Goal: Task Accomplishment & Management: Manage account settings

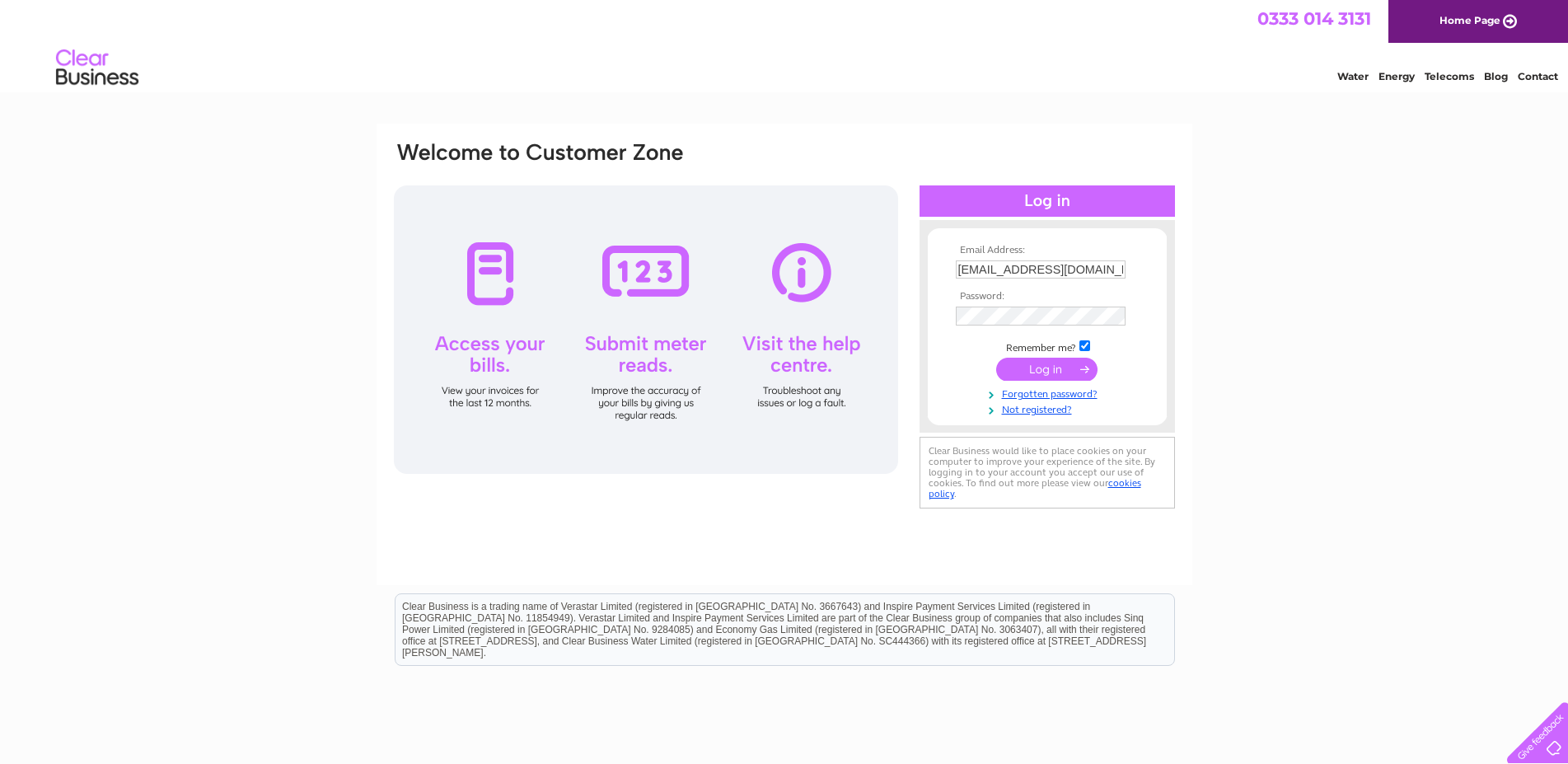
click at [1052, 370] on input "submit" at bounding box center [1046, 369] width 101 height 23
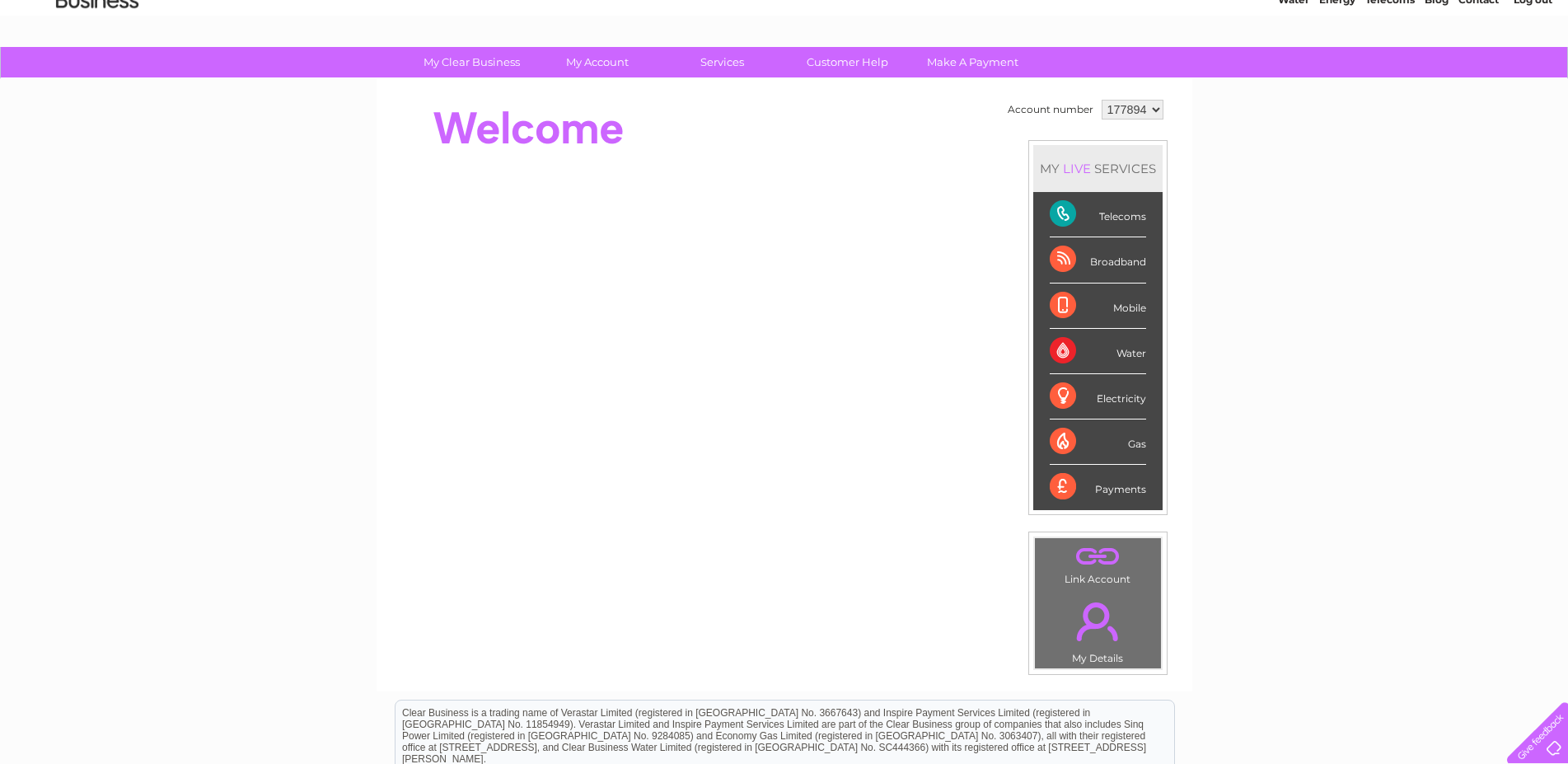
scroll to position [45, 0]
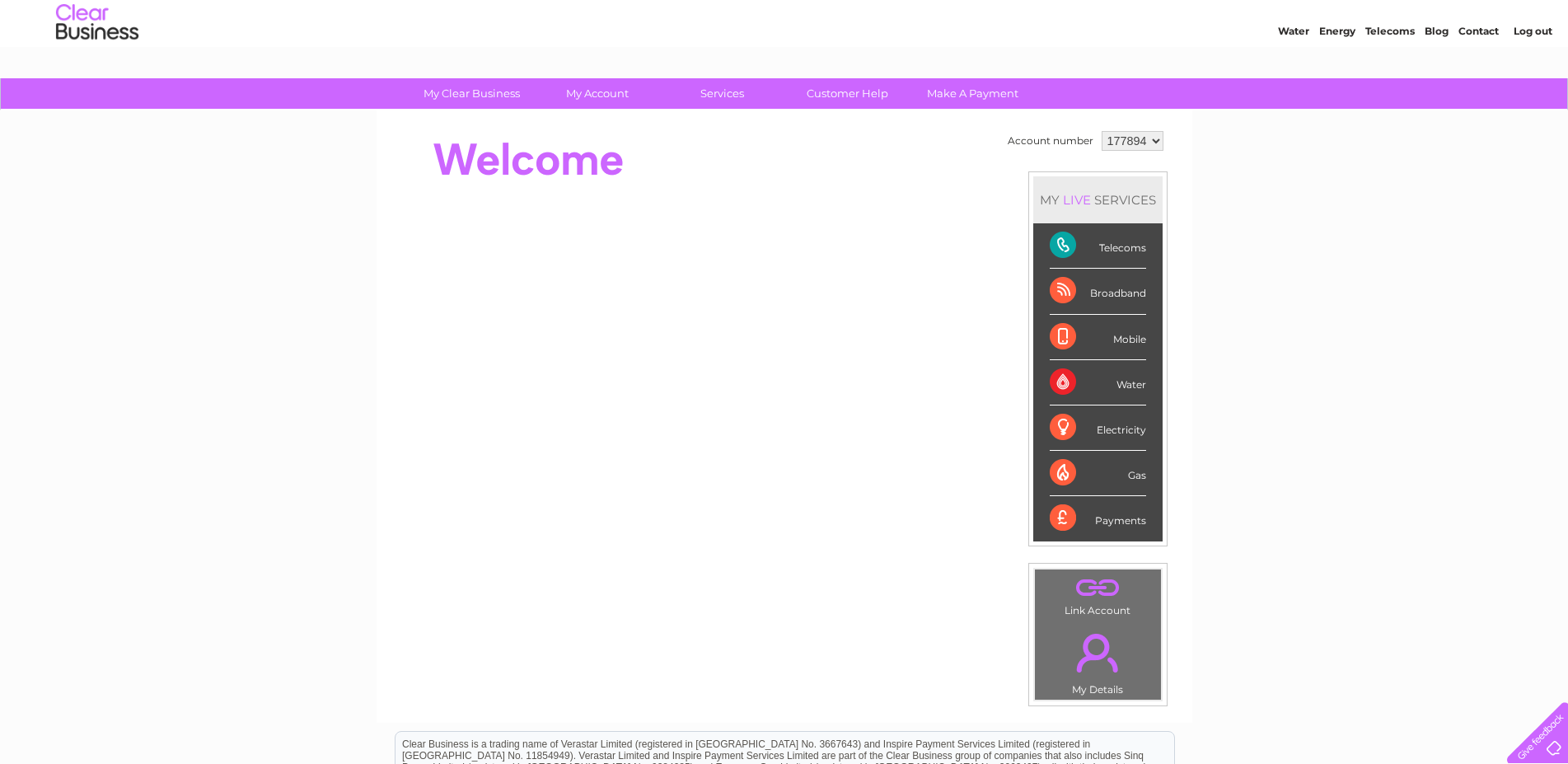
click at [1062, 512] on div "Payments" at bounding box center [1098, 518] width 97 height 45
click at [951, 90] on link "Make A Payment" at bounding box center [972, 93] width 136 height 31
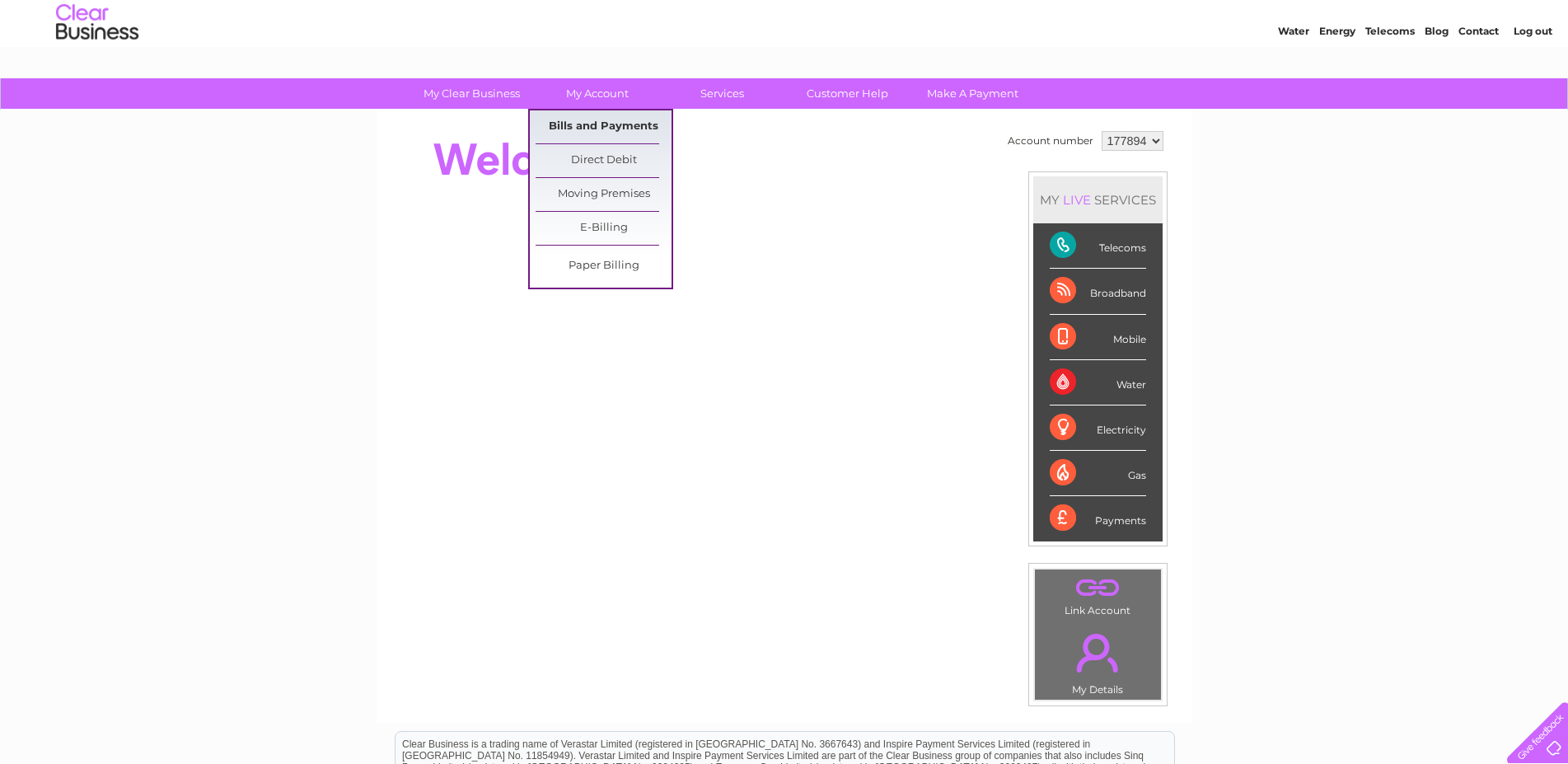
click at [596, 121] on link "Bills and Payments" at bounding box center [603, 126] width 136 height 32
click at [610, 156] on link "Direct Debit" at bounding box center [603, 160] width 136 height 32
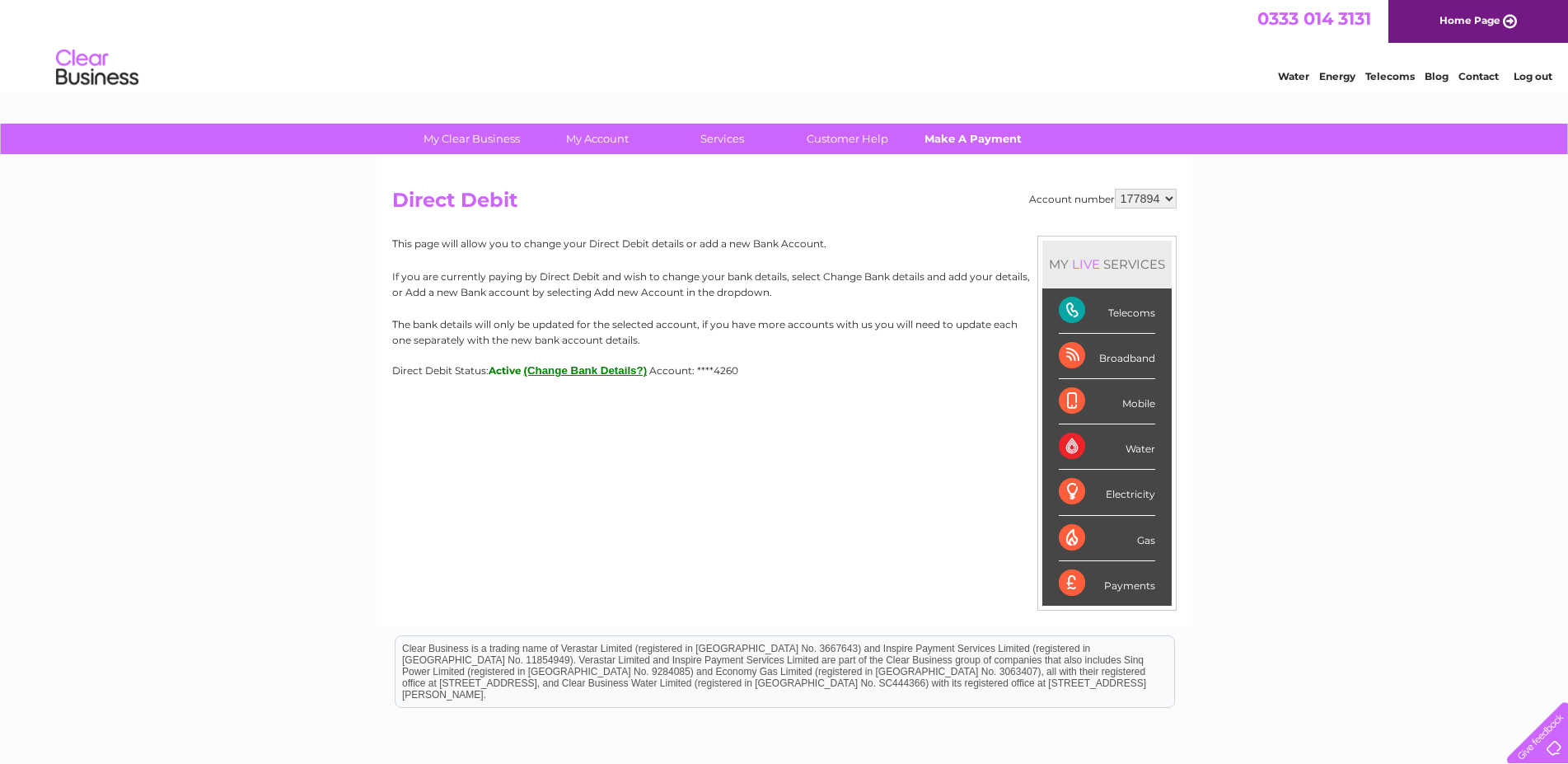
click at [946, 134] on link "Make A Payment" at bounding box center [972, 138] width 136 height 31
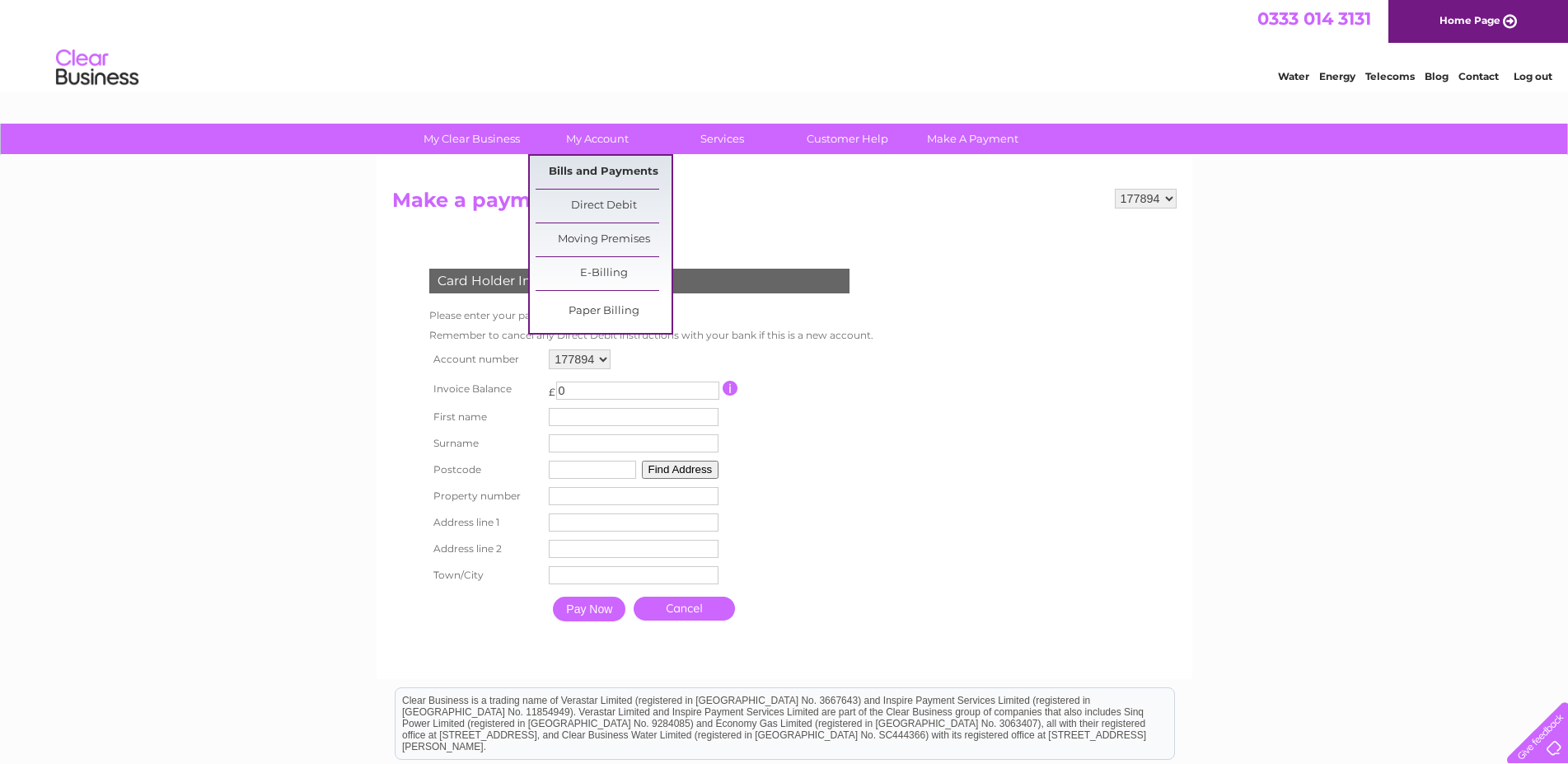
click at [621, 167] on link "Bills and Payments" at bounding box center [603, 172] width 136 height 32
click at [622, 166] on link "Bills and Payments" at bounding box center [603, 172] width 136 height 32
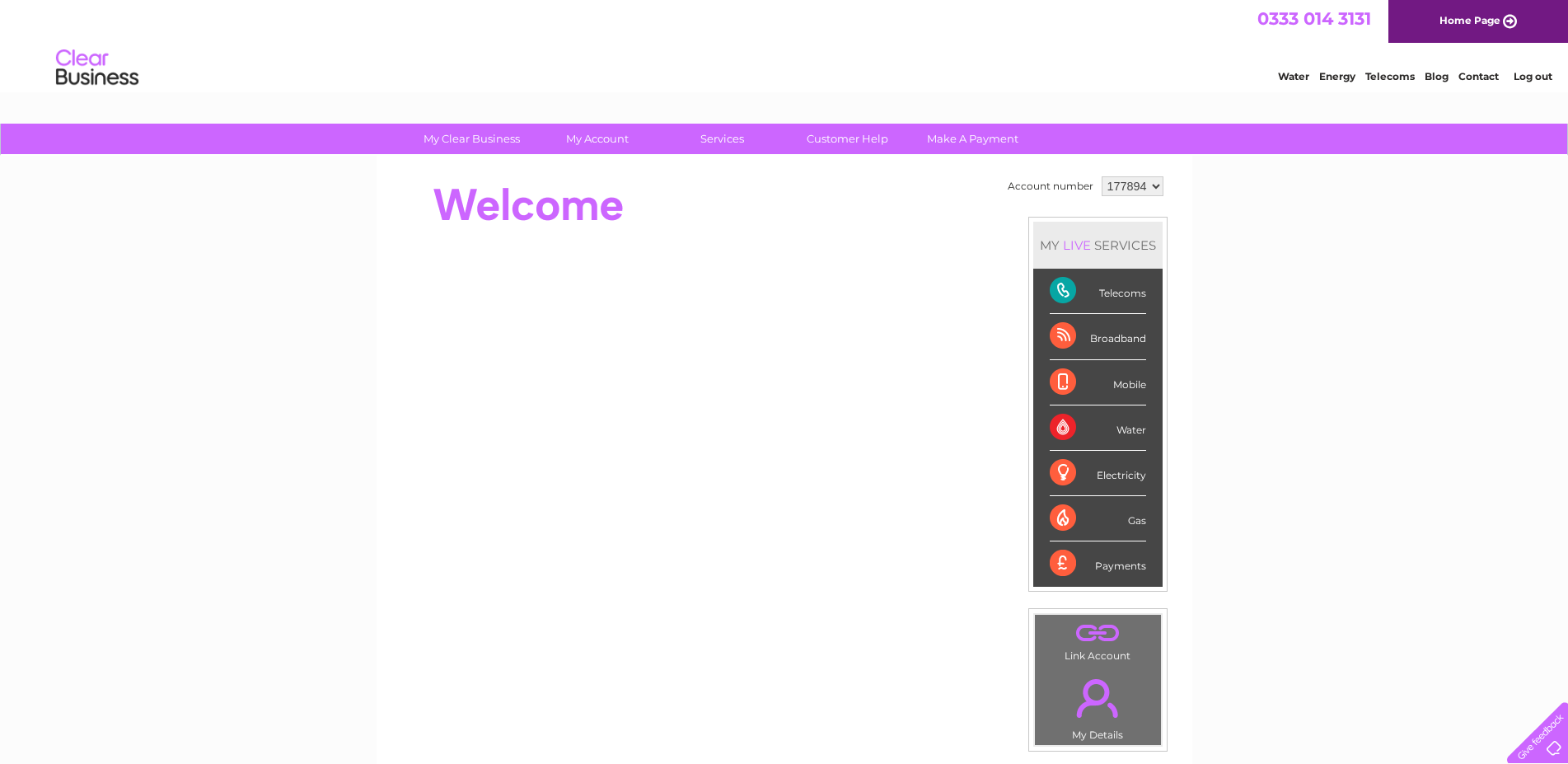
click at [1052, 289] on div "Telecoms" at bounding box center [1098, 291] width 97 height 45
